Goal: Check status: Check status

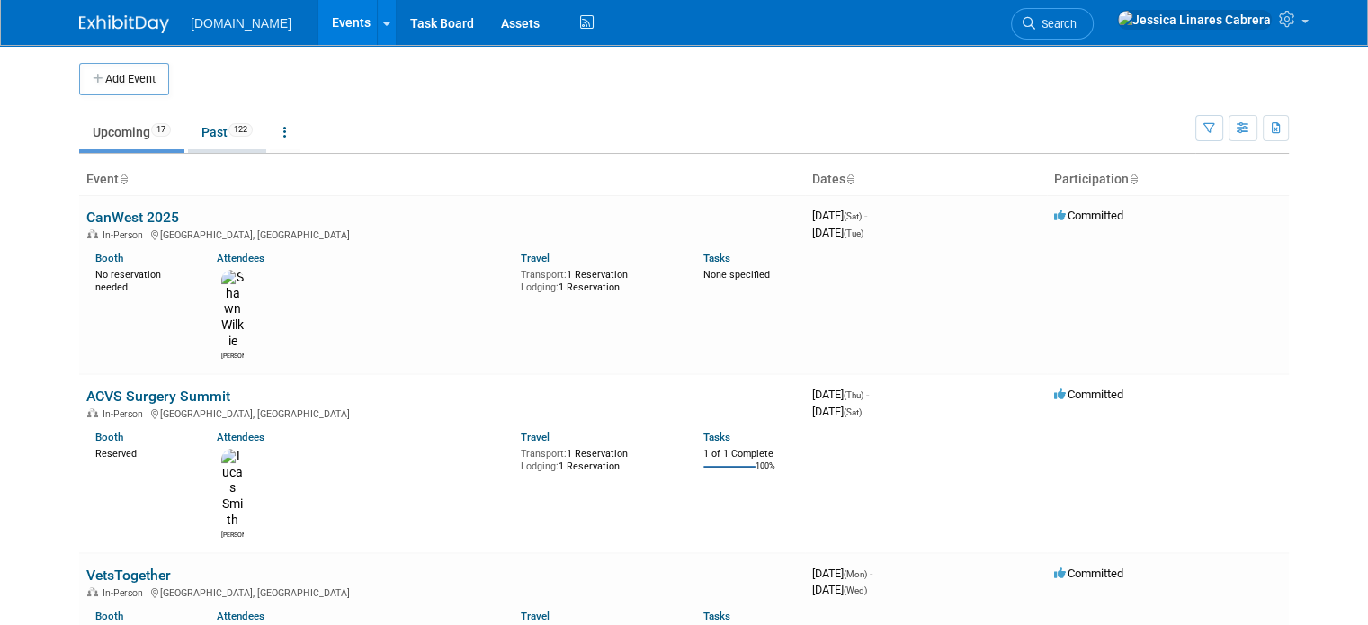
click at [206, 151] on li "Past 122" at bounding box center [227, 134] width 78 height 38
click at [206, 144] on link "Past 122" at bounding box center [227, 132] width 78 height 34
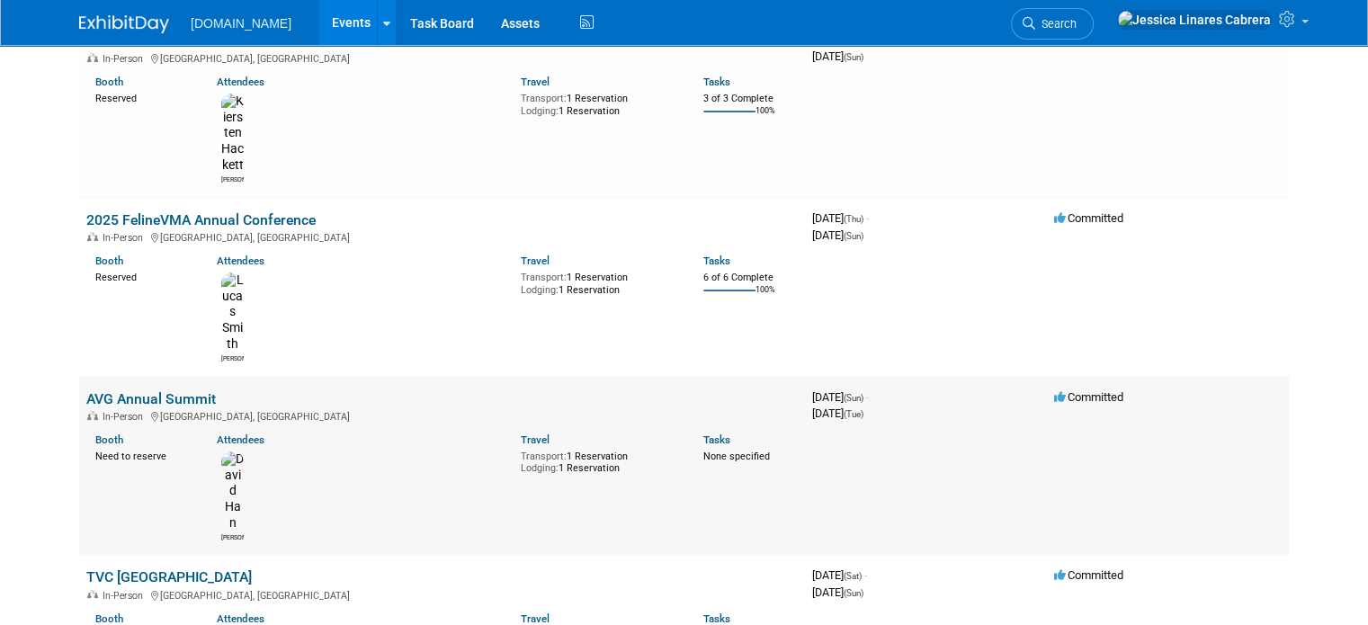
scroll to position [180, 0]
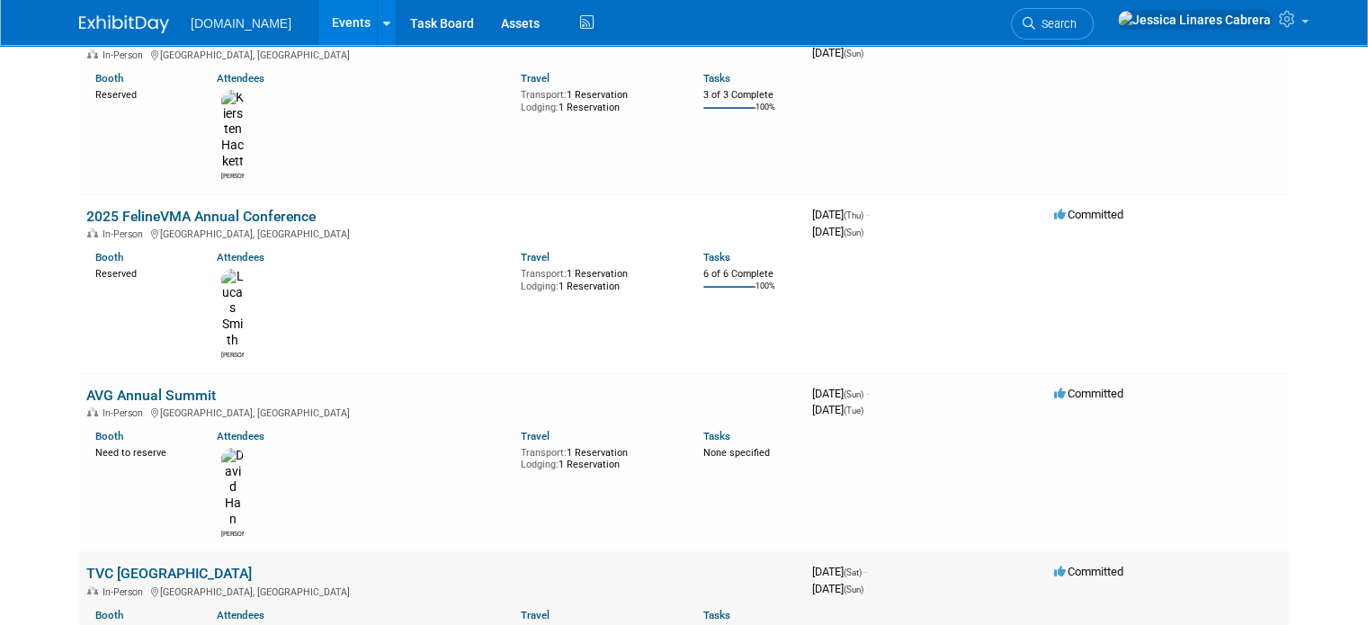
click at [122, 565] on link "TVC [GEOGRAPHIC_DATA]" at bounding box center [168, 573] width 165 height 17
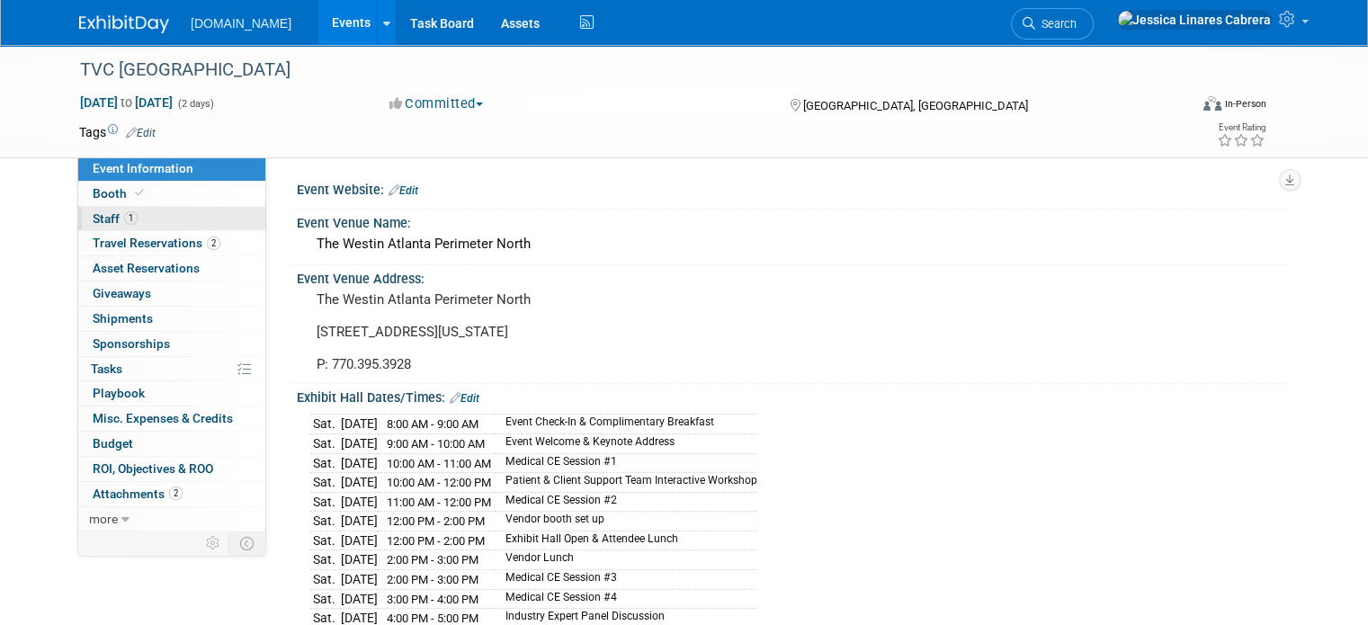
click at [134, 217] on link "1 Staff 1" at bounding box center [171, 219] width 187 height 24
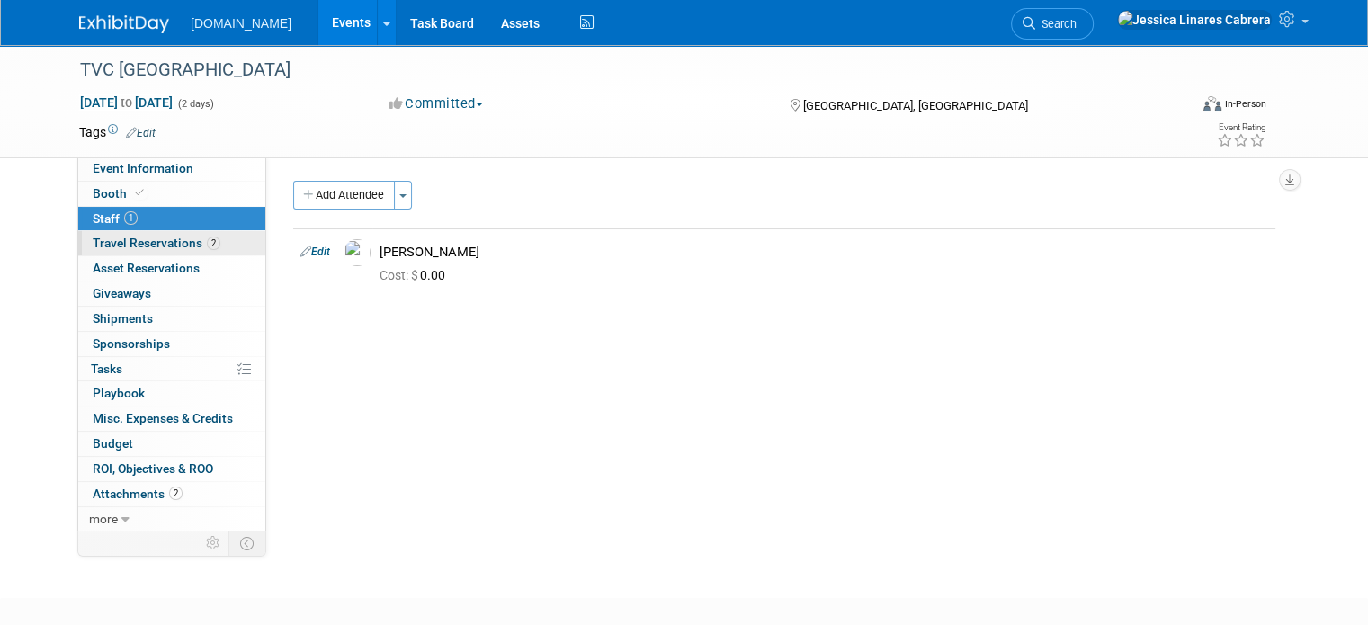
click at [174, 235] on link "2 Travel Reservations 2" at bounding box center [171, 243] width 187 height 24
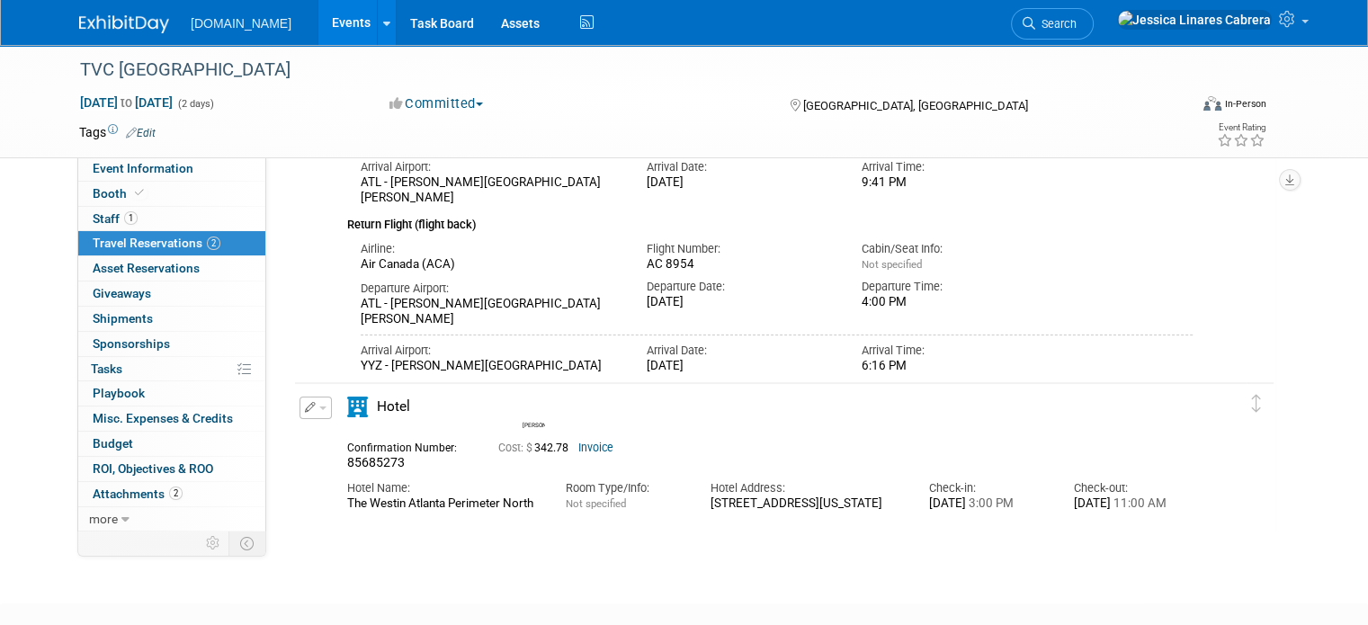
scroll to position [385, 0]
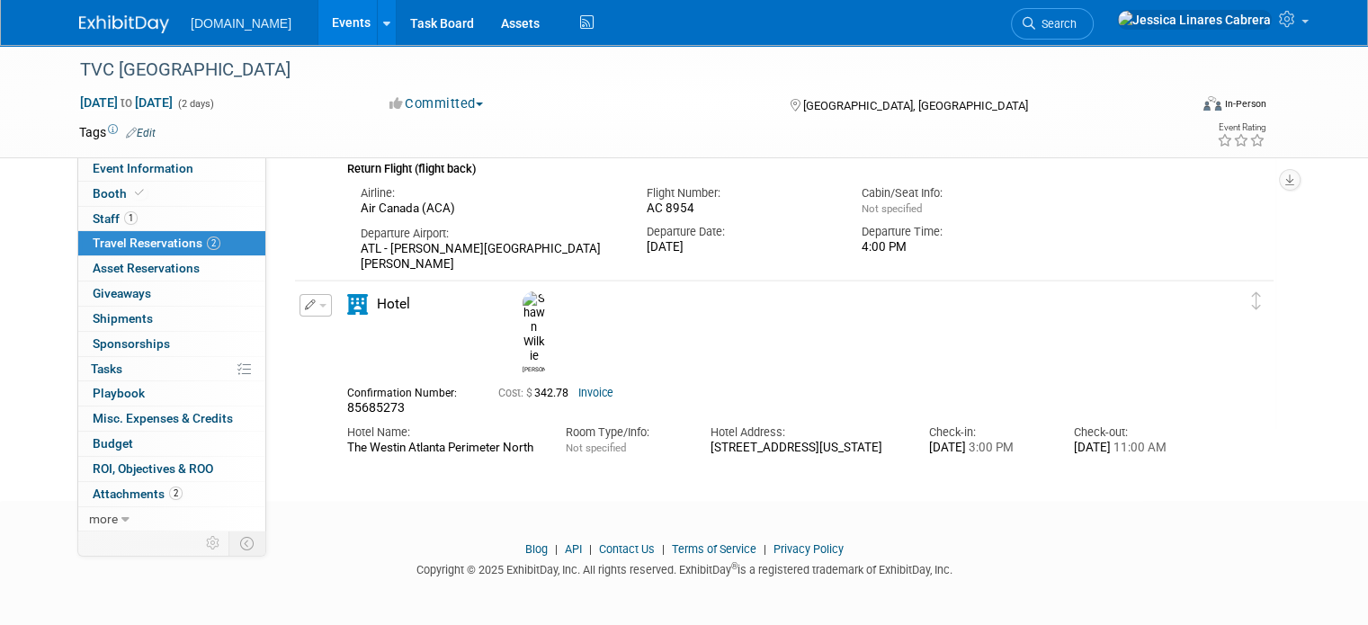
click at [598, 387] on link "Invoice" at bounding box center [595, 393] width 35 height 13
click at [318, 31] on link "Events" at bounding box center [351, 22] width 66 height 45
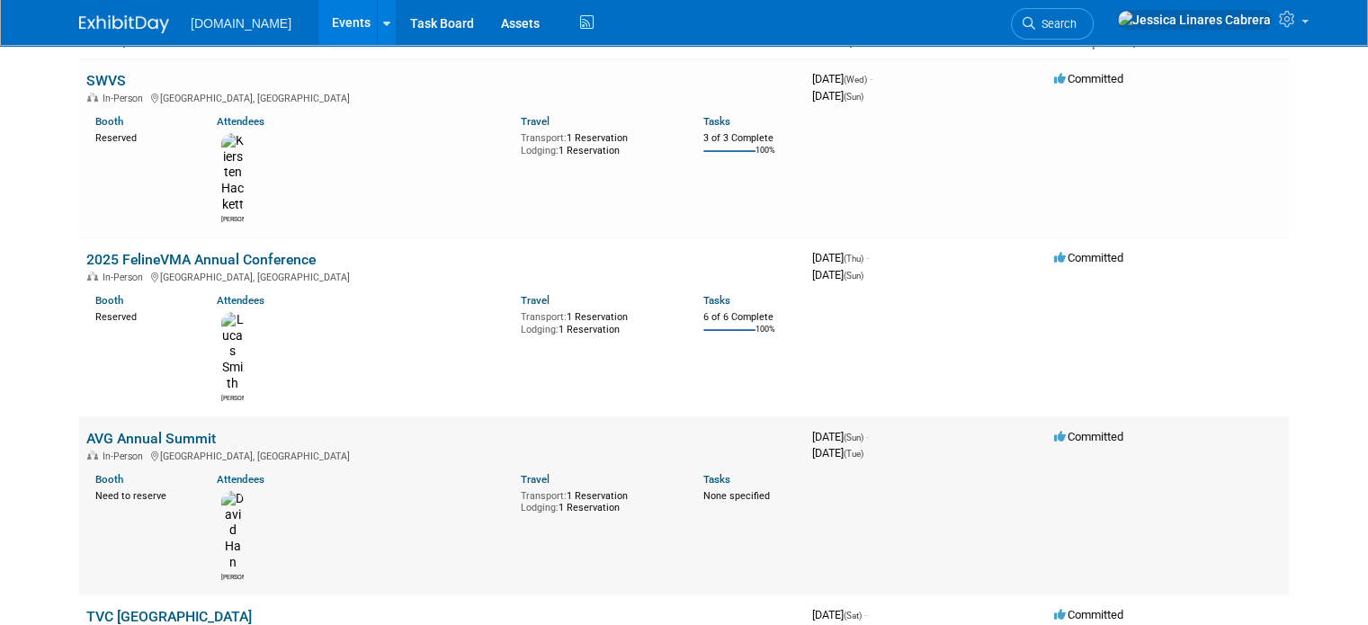
scroll to position [180, 0]
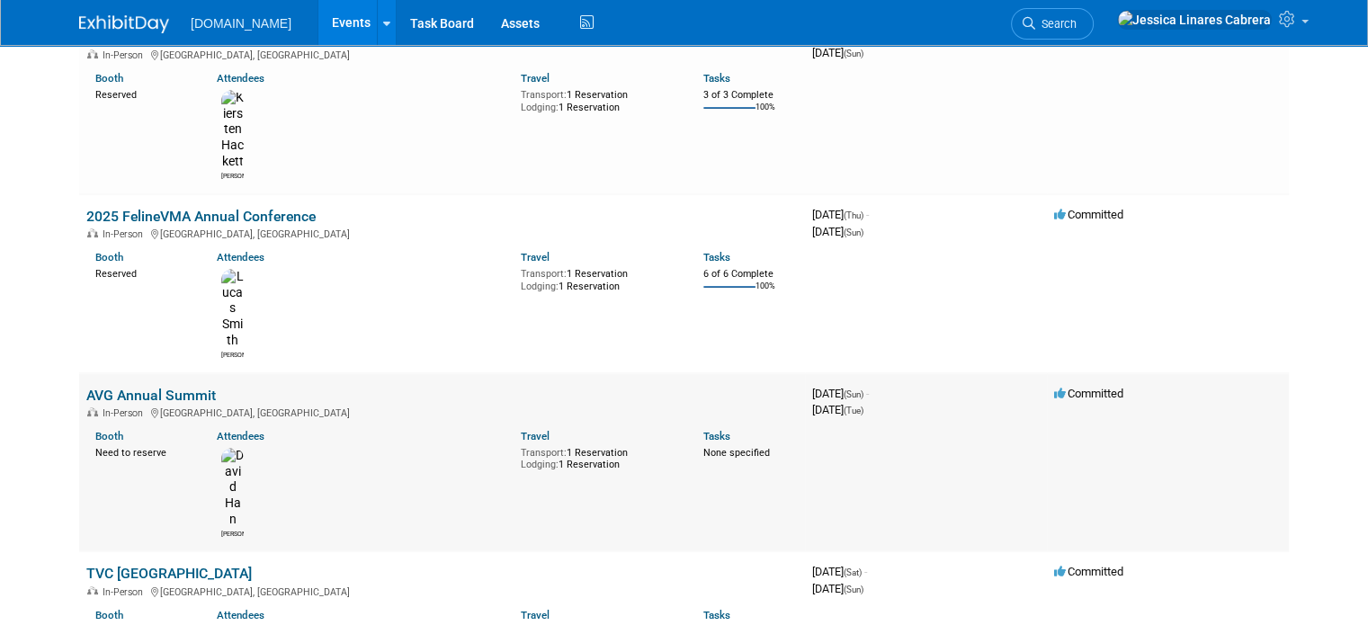
click at [163, 387] on link "AVG Annual Summit" at bounding box center [150, 395] width 129 height 17
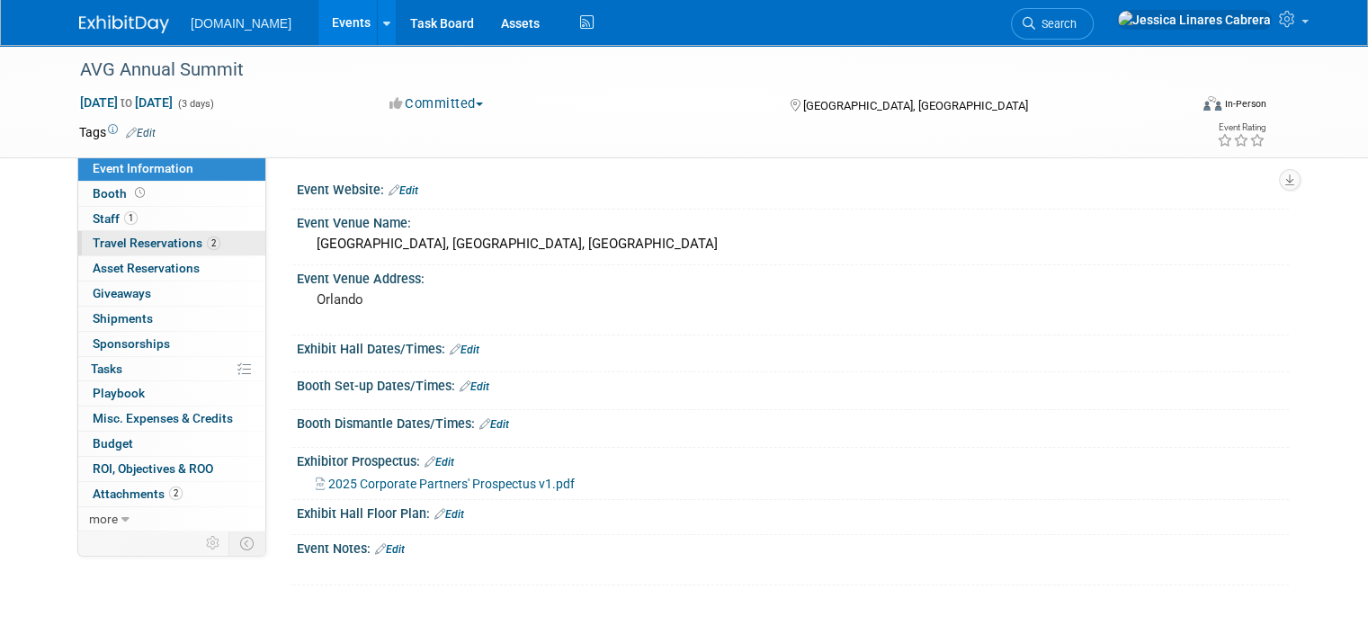
click at [147, 244] on span "Travel Reservations 2" at bounding box center [157, 243] width 128 height 14
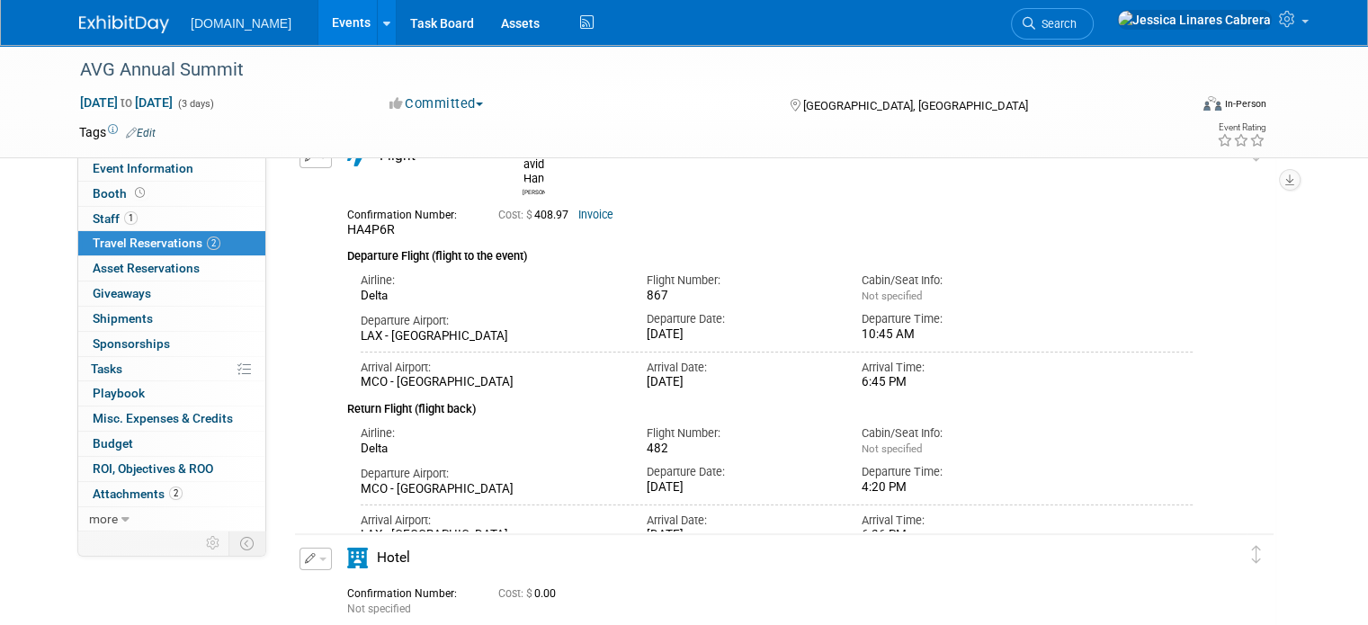
scroll to position [270, 0]
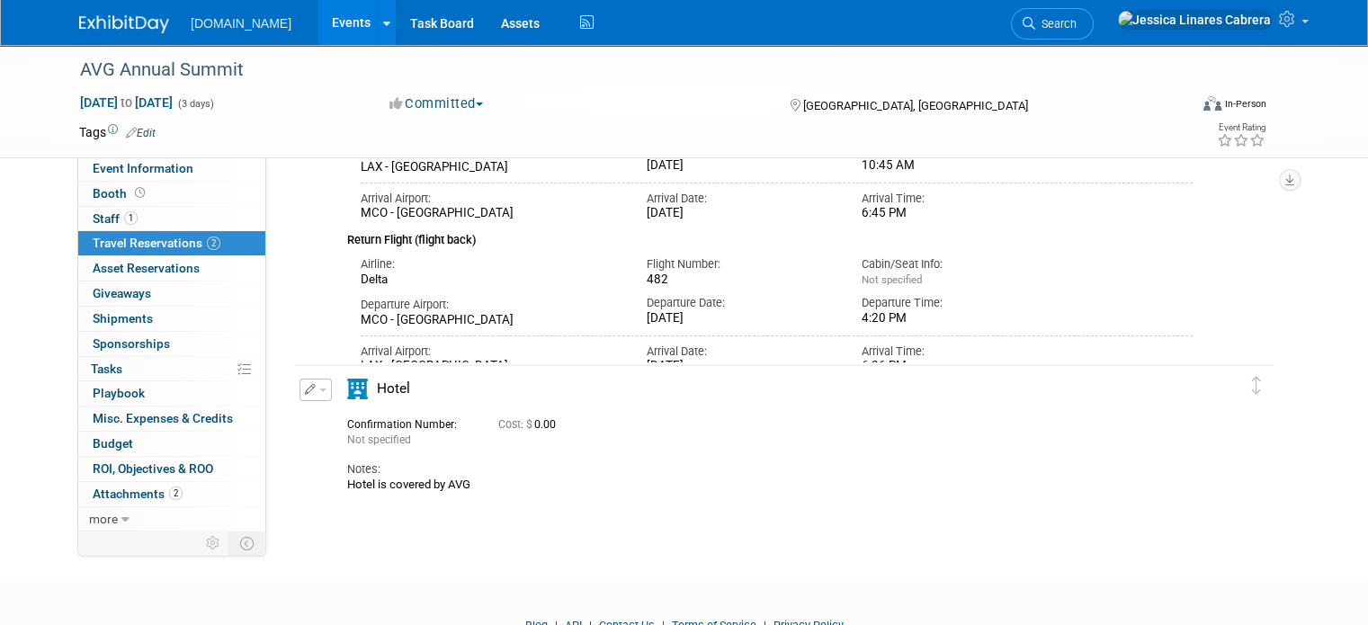
click at [411, 477] on div "Hotel is covered by AVG" at bounding box center [769, 484] width 845 height 14
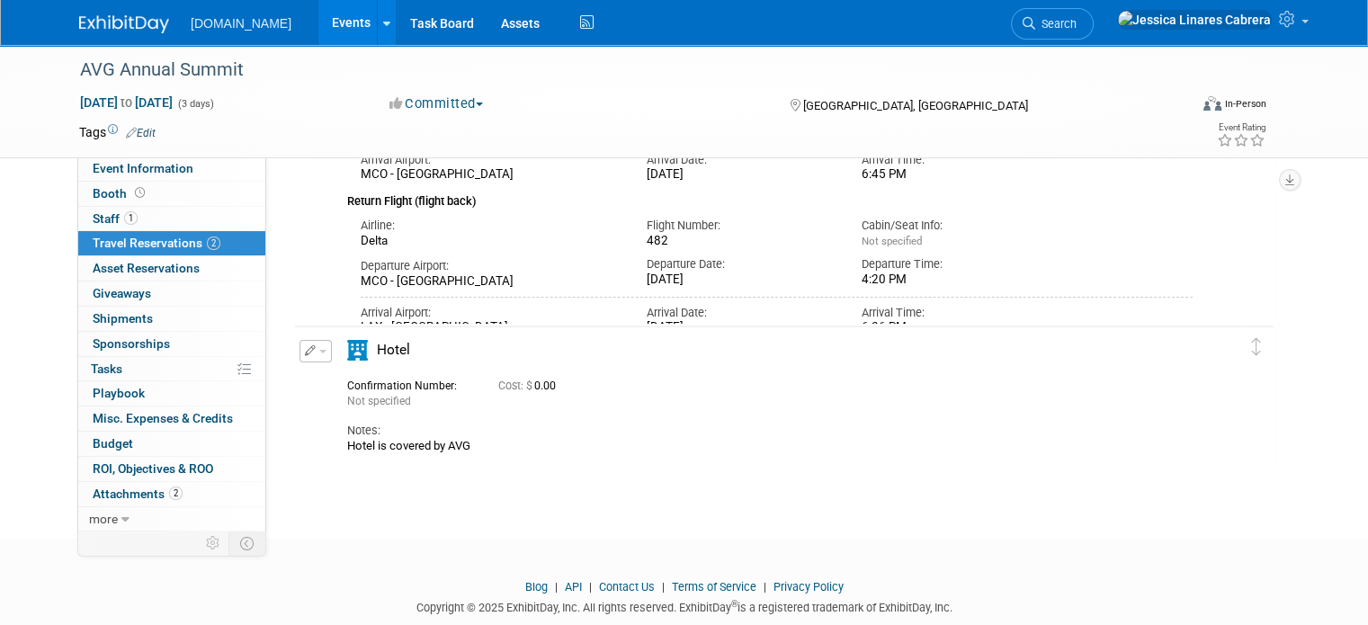
scroll to position [346, 0]
